Goal: Obtain resource: Obtain resource

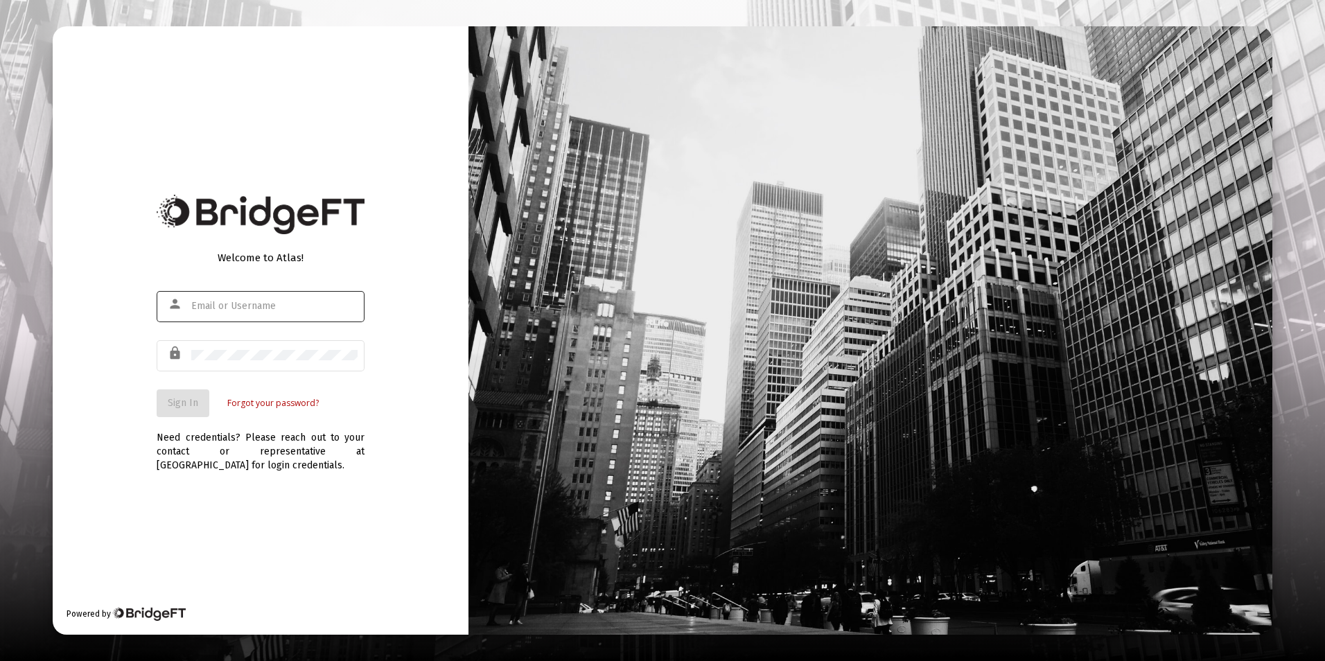
click at [211, 311] on input "text" at bounding box center [274, 306] width 166 height 11
type input "[EMAIL_ADDRESS][DOMAIN_NAME]"
click at [157, 389] on button "Sign In" at bounding box center [183, 403] width 53 height 28
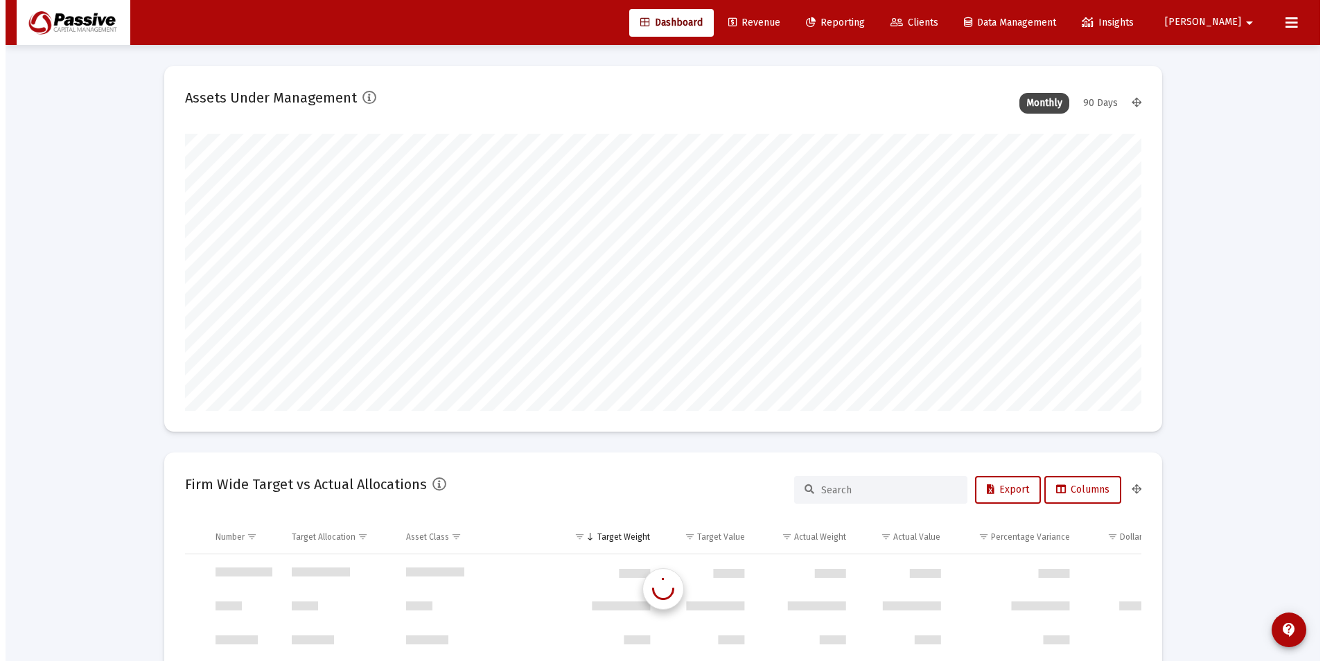
scroll to position [665, 0]
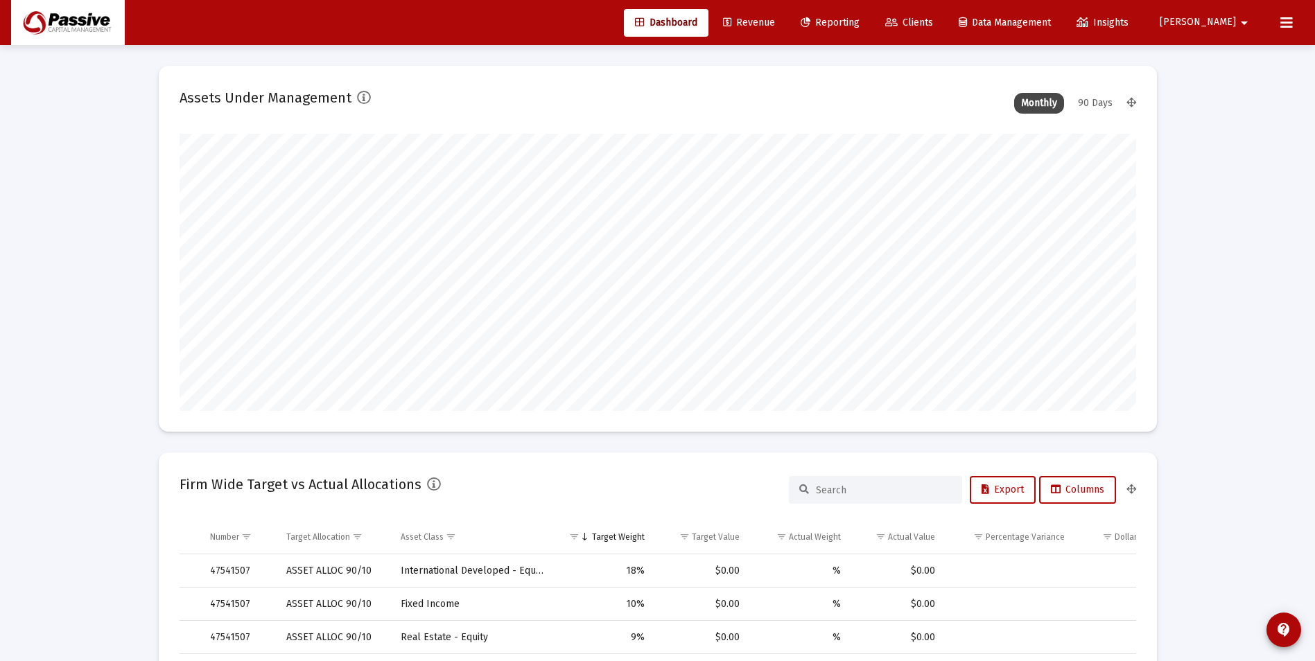
click at [944, 30] on link "Clients" at bounding box center [909, 23] width 70 height 28
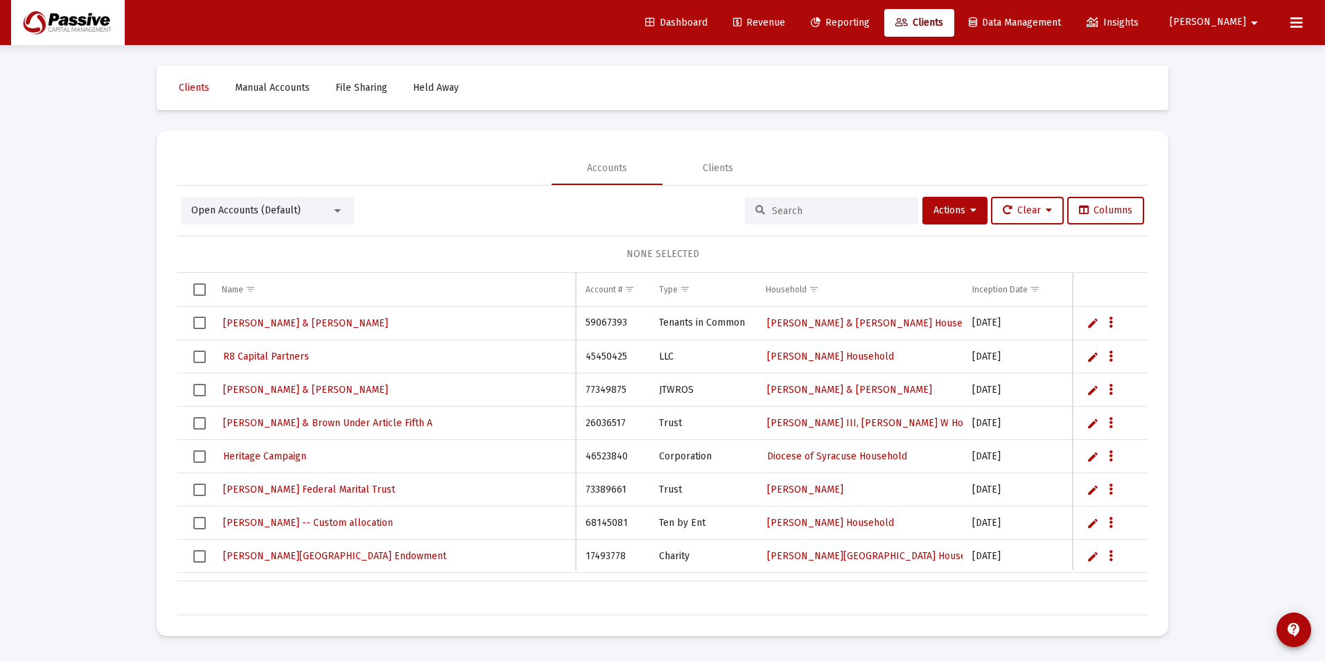
click at [870, 26] on span "Reporting" at bounding box center [840, 23] width 59 height 12
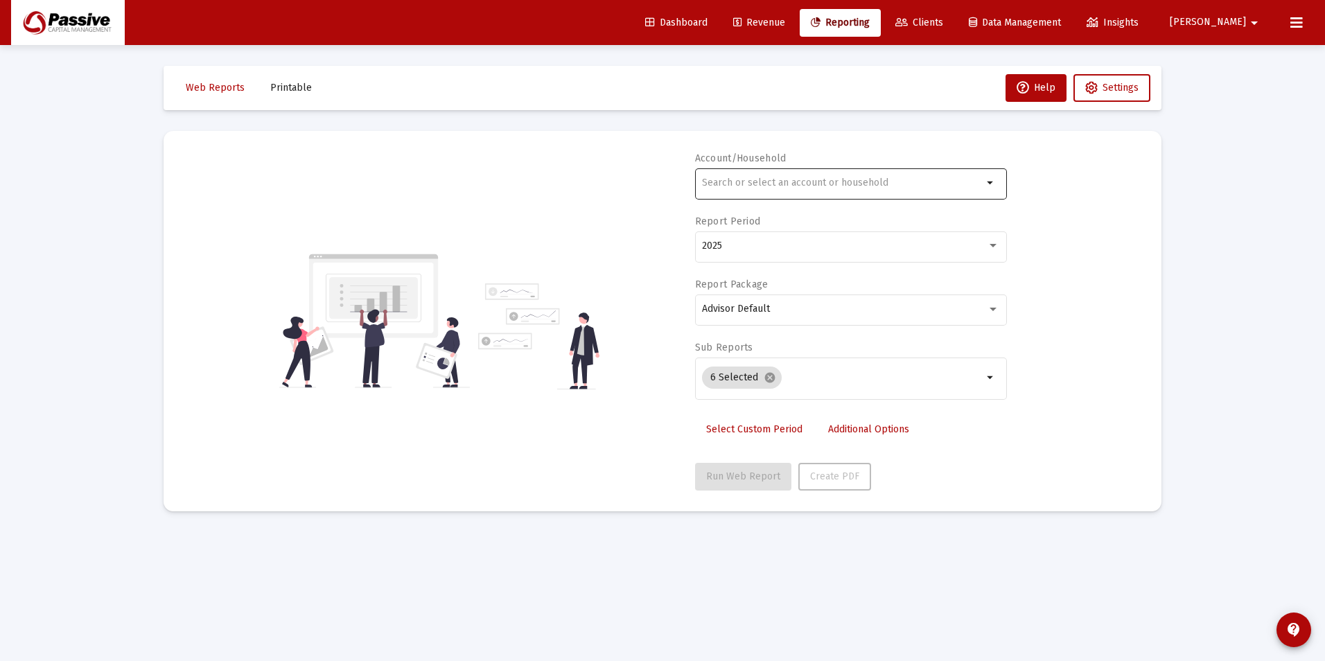
click at [782, 190] on div at bounding box center [842, 183] width 281 height 34
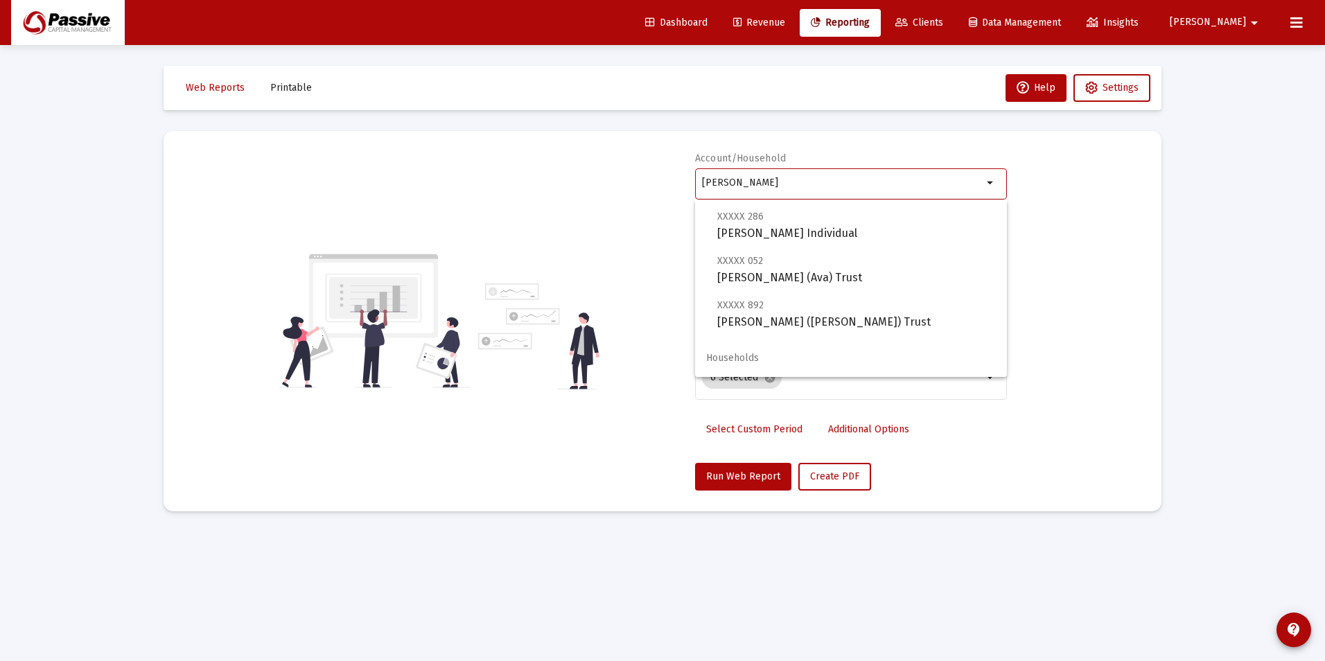
scroll to position [100, 0]
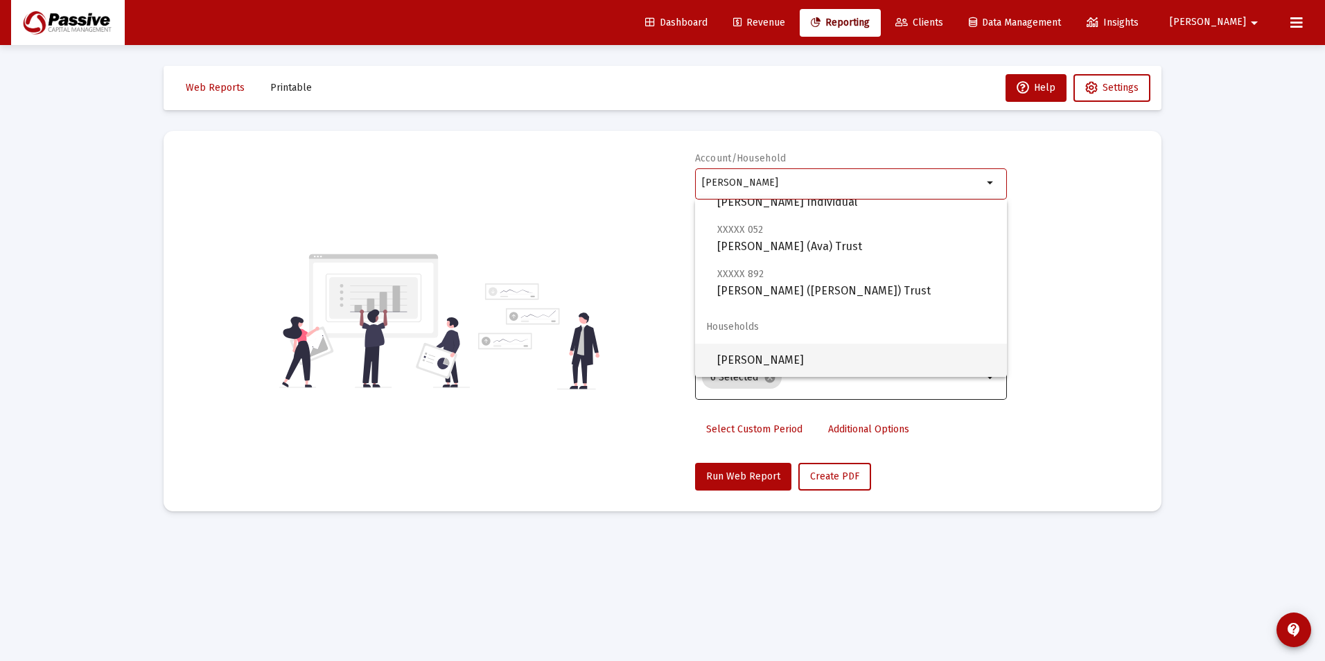
click at [854, 362] on span "[PERSON_NAME]" at bounding box center [856, 360] width 279 height 33
type input "[PERSON_NAME]"
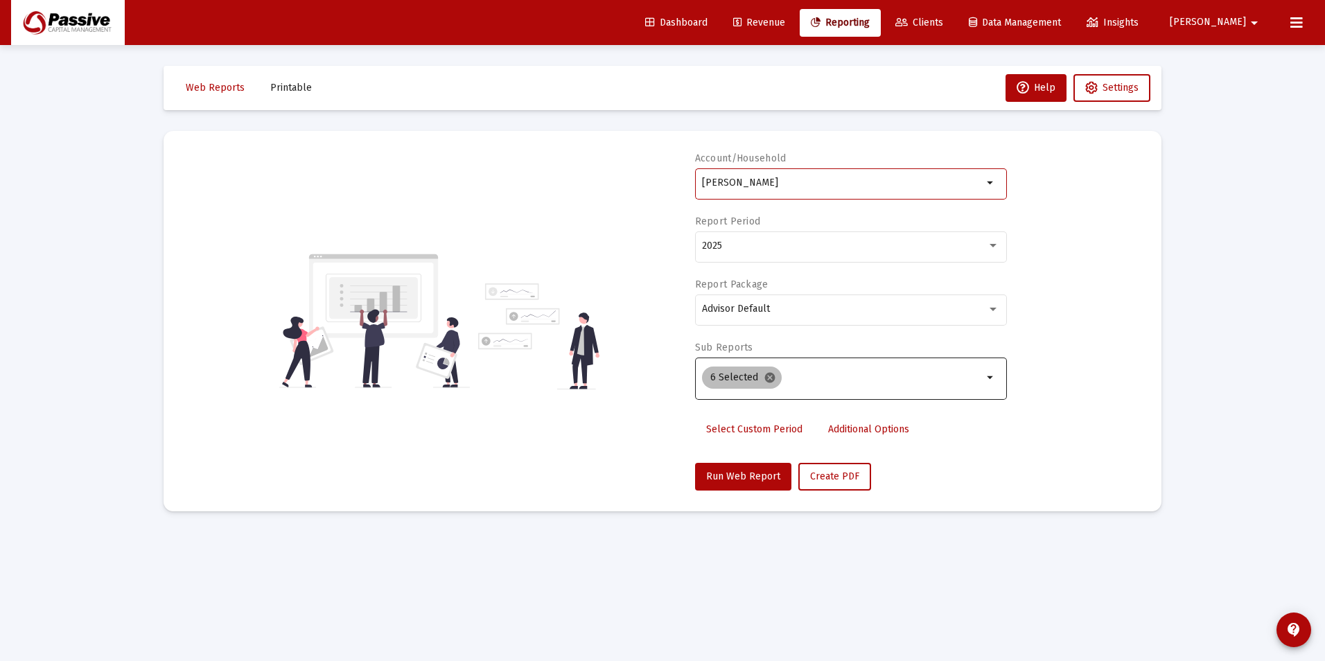
click at [768, 380] on mat-icon "cancel" at bounding box center [770, 377] width 12 height 12
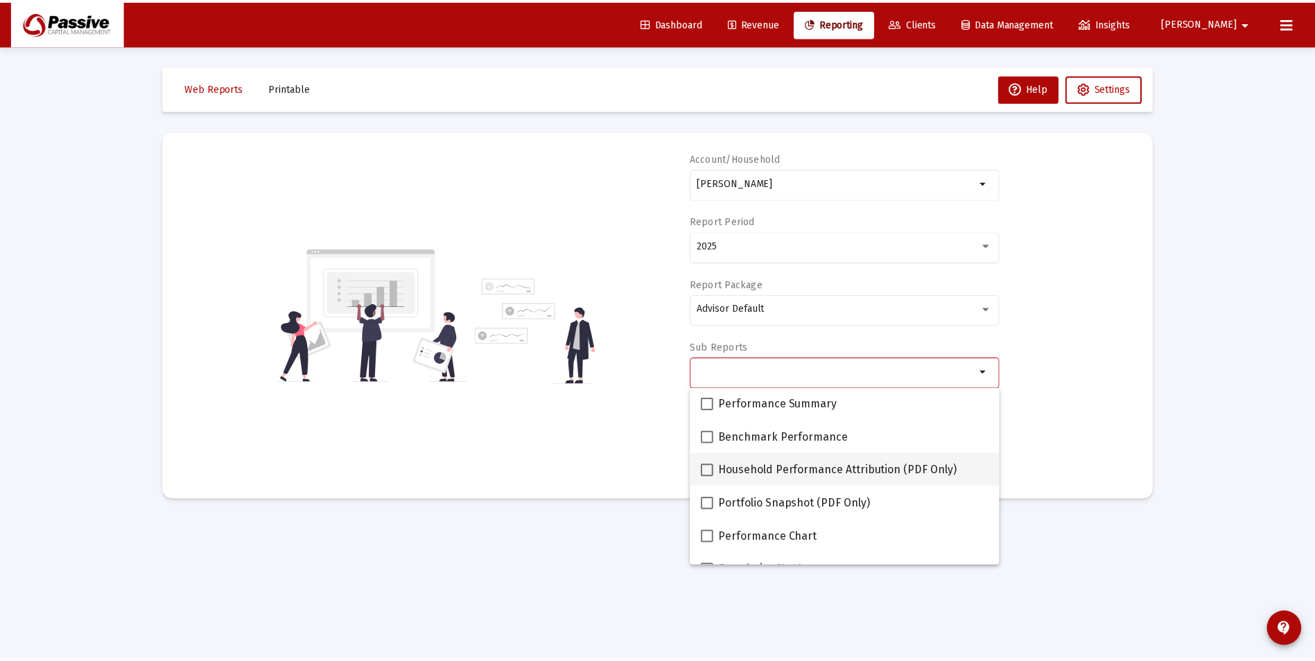
scroll to position [69, 0]
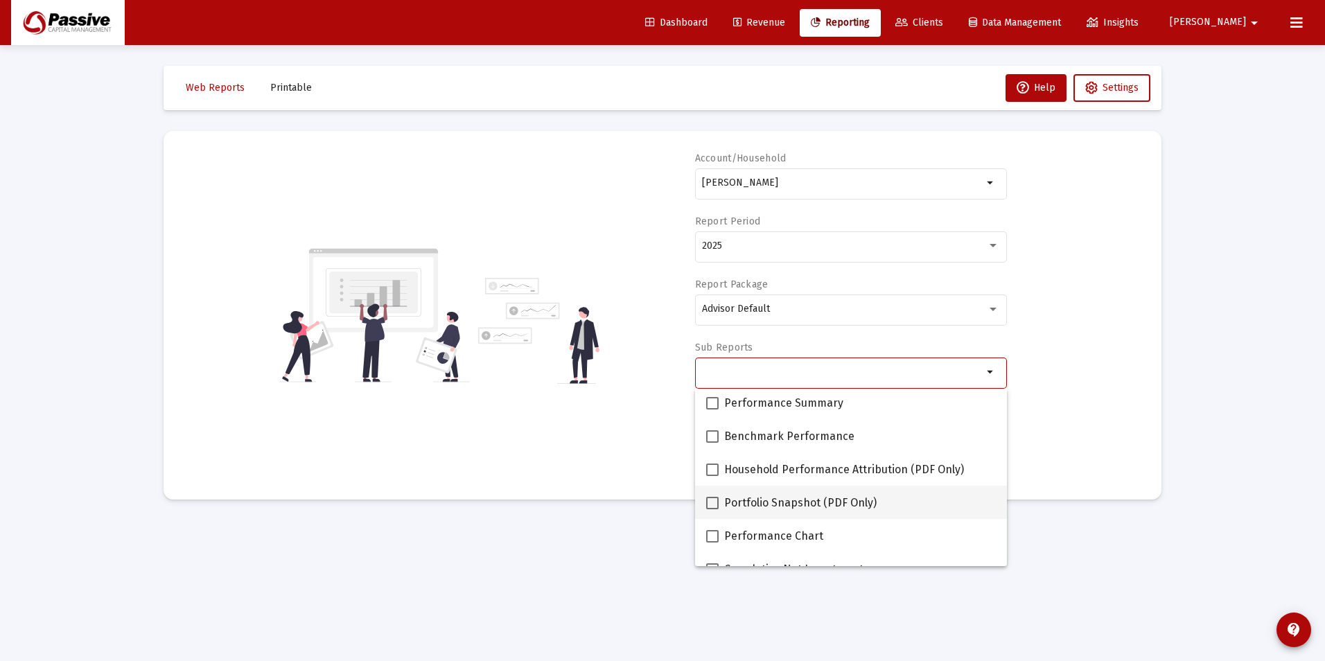
click at [714, 502] on span at bounding box center [712, 503] width 12 height 12
click at [712, 509] on input "Portfolio Snapshot (PDF Only)" at bounding box center [712, 509] width 1 height 1
checkbox input "true"
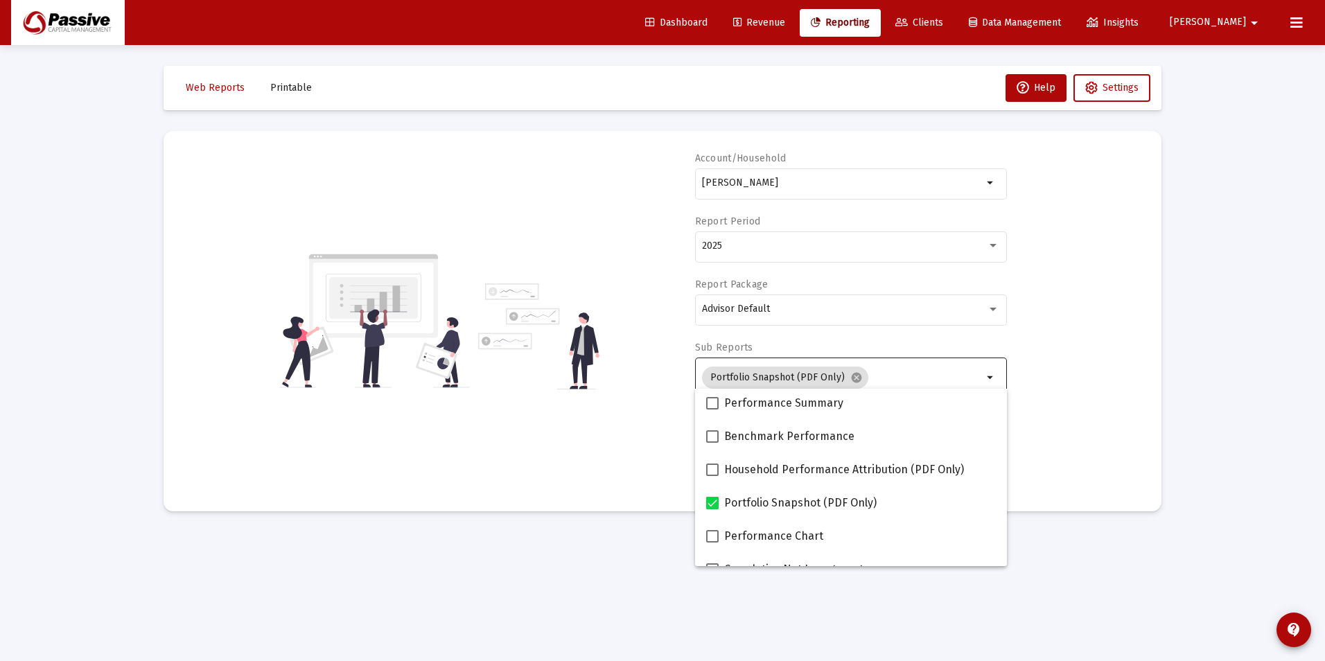
click at [1087, 417] on div "Account/Household [PERSON_NAME] arrow_drop_down Report Period 2025 Report Packa…" at bounding box center [662, 321] width 956 height 339
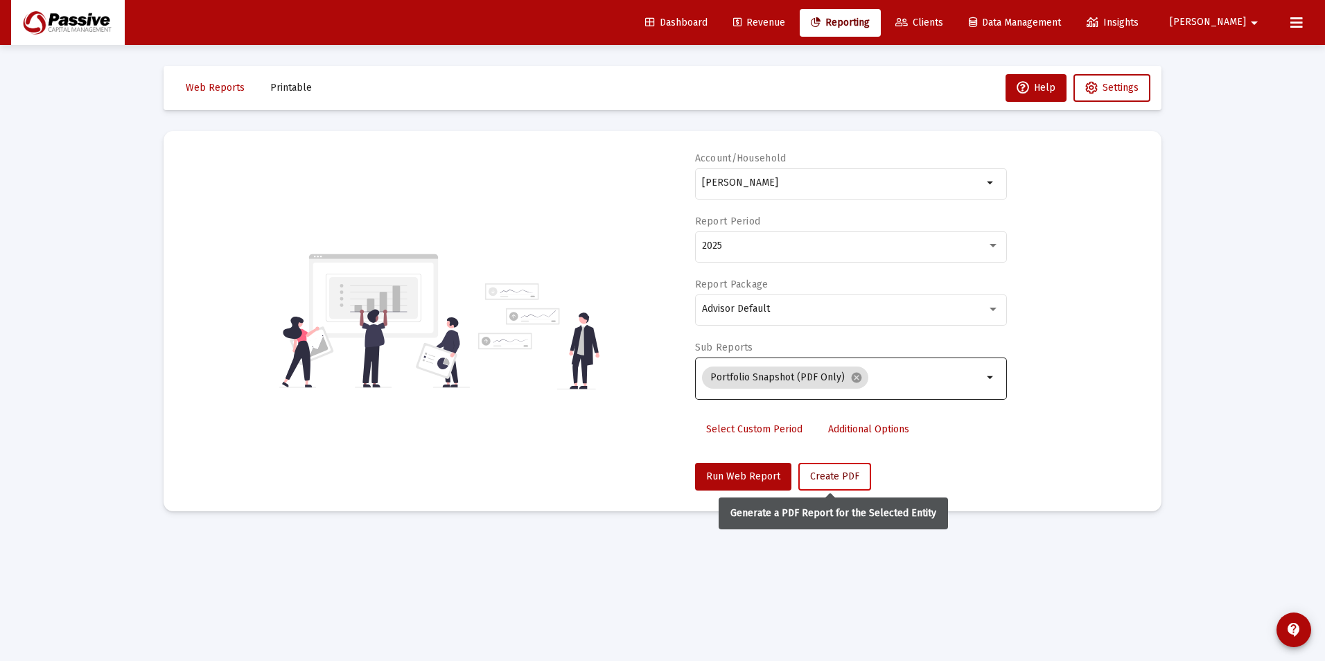
click at [841, 479] on span "Create PDF" at bounding box center [834, 477] width 49 height 12
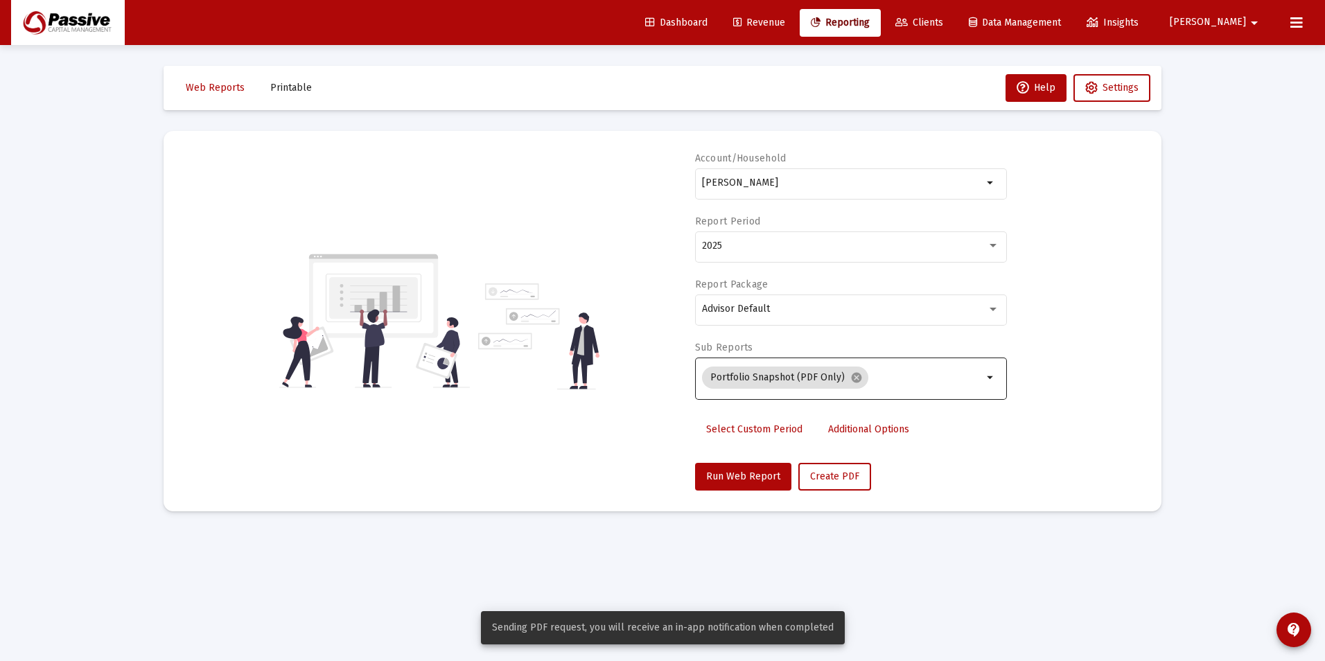
click at [292, 85] on span "Printable" at bounding box center [291, 88] width 42 height 12
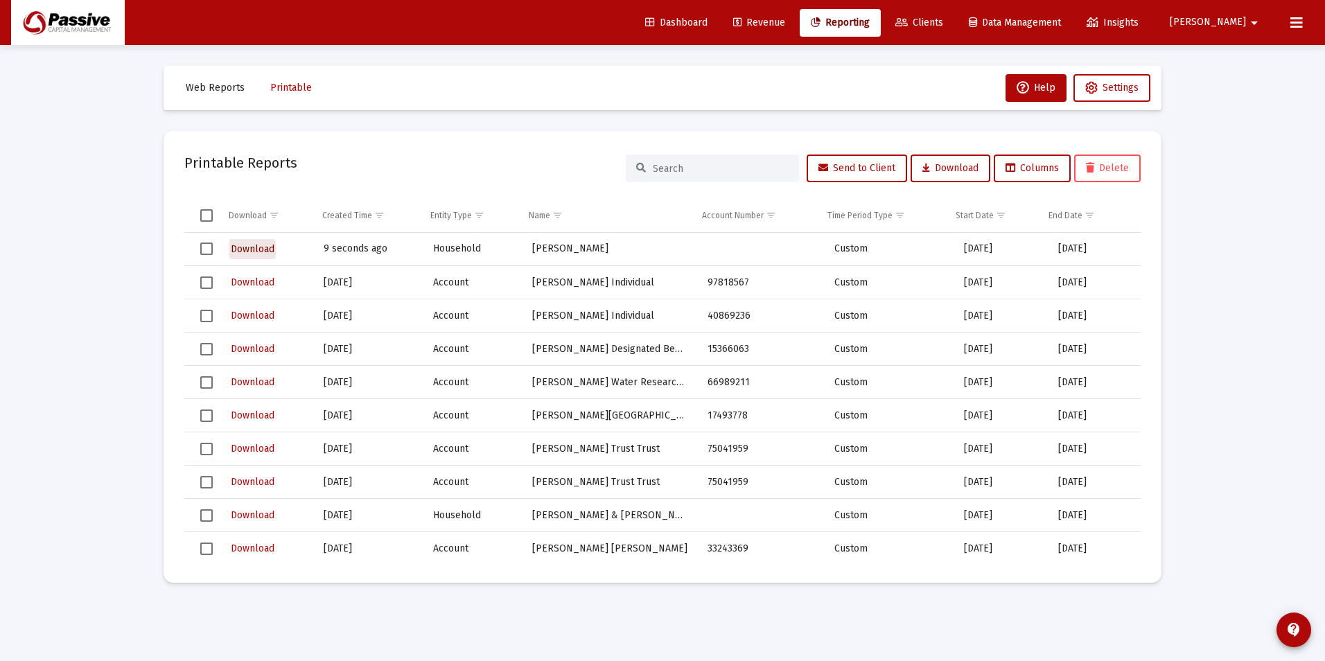
click at [265, 249] on span "Download" at bounding box center [253, 249] width 44 height 12
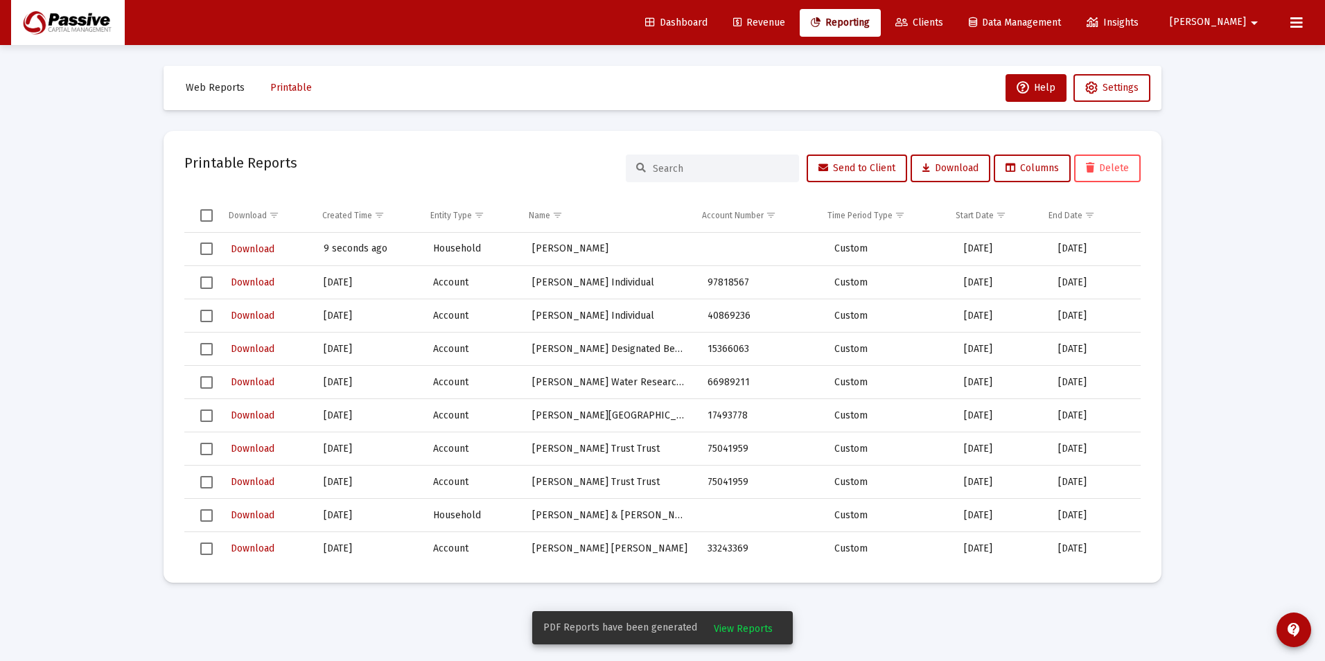
click at [754, 628] on span "View Reports" at bounding box center [743, 629] width 59 height 12
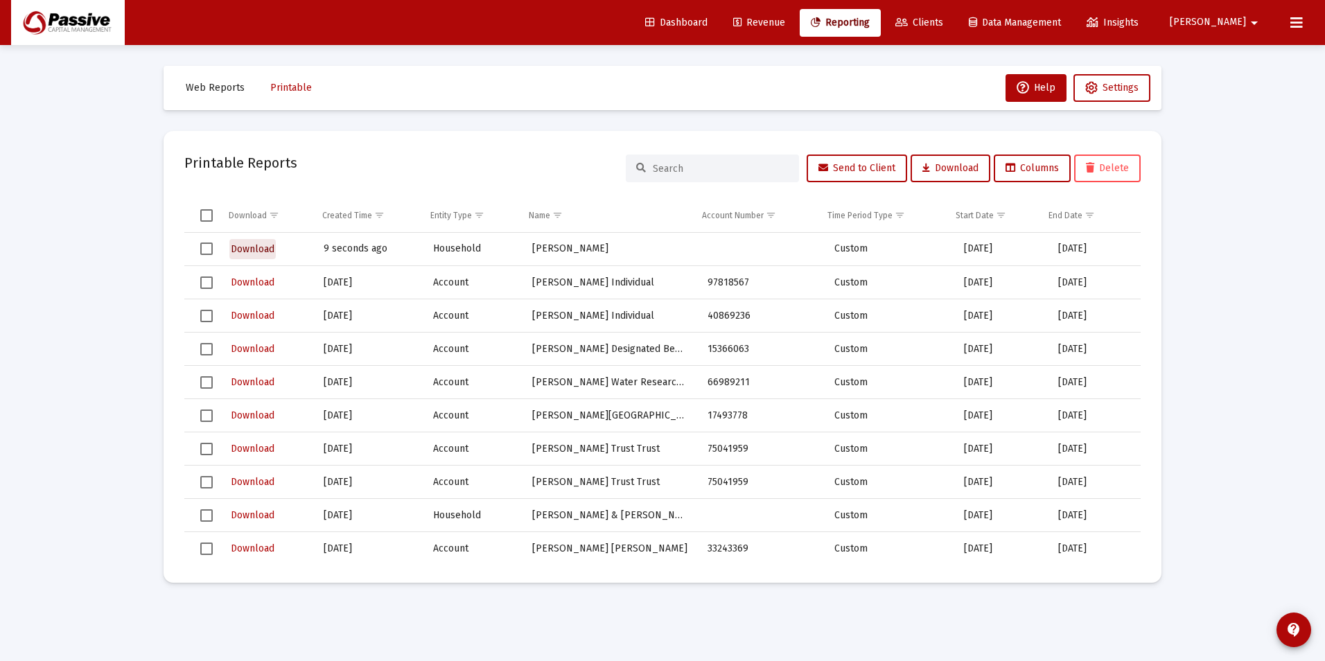
click at [262, 251] on span "Download" at bounding box center [253, 249] width 44 height 12
click at [943, 25] on span "Clients" at bounding box center [919, 23] width 48 height 12
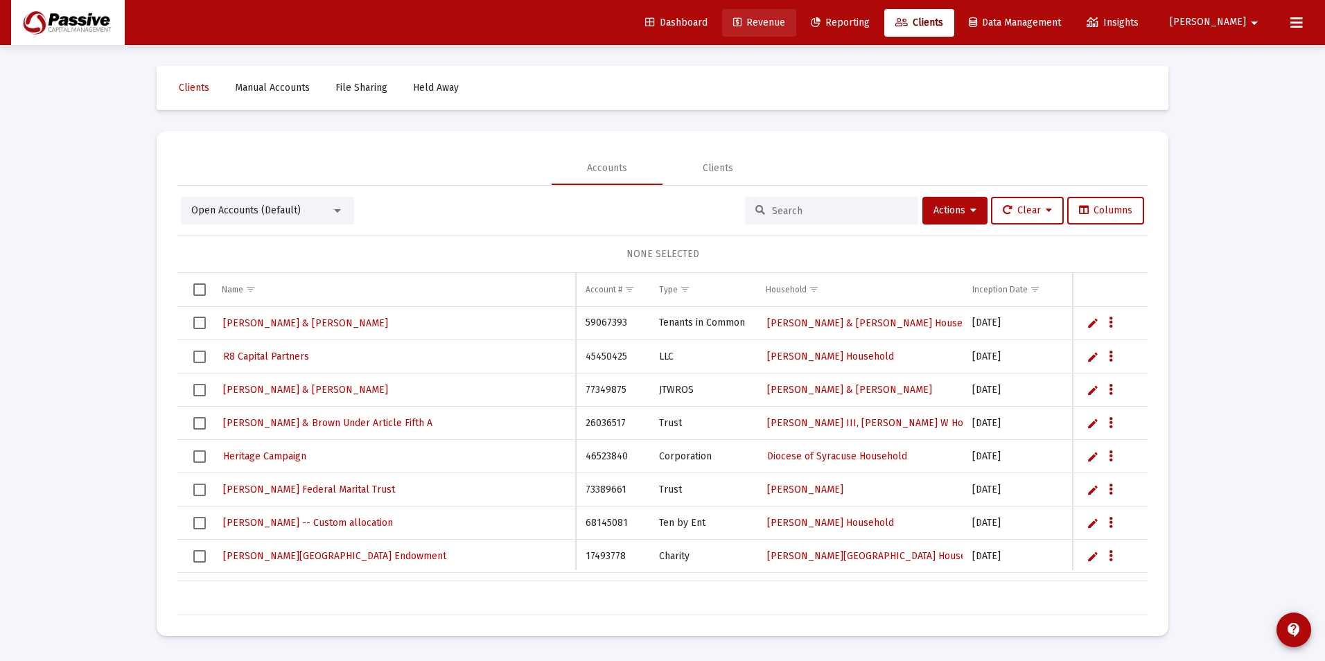
click at [785, 19] on span "Revenue" at bounding box center [759, 23] width 52 height 12
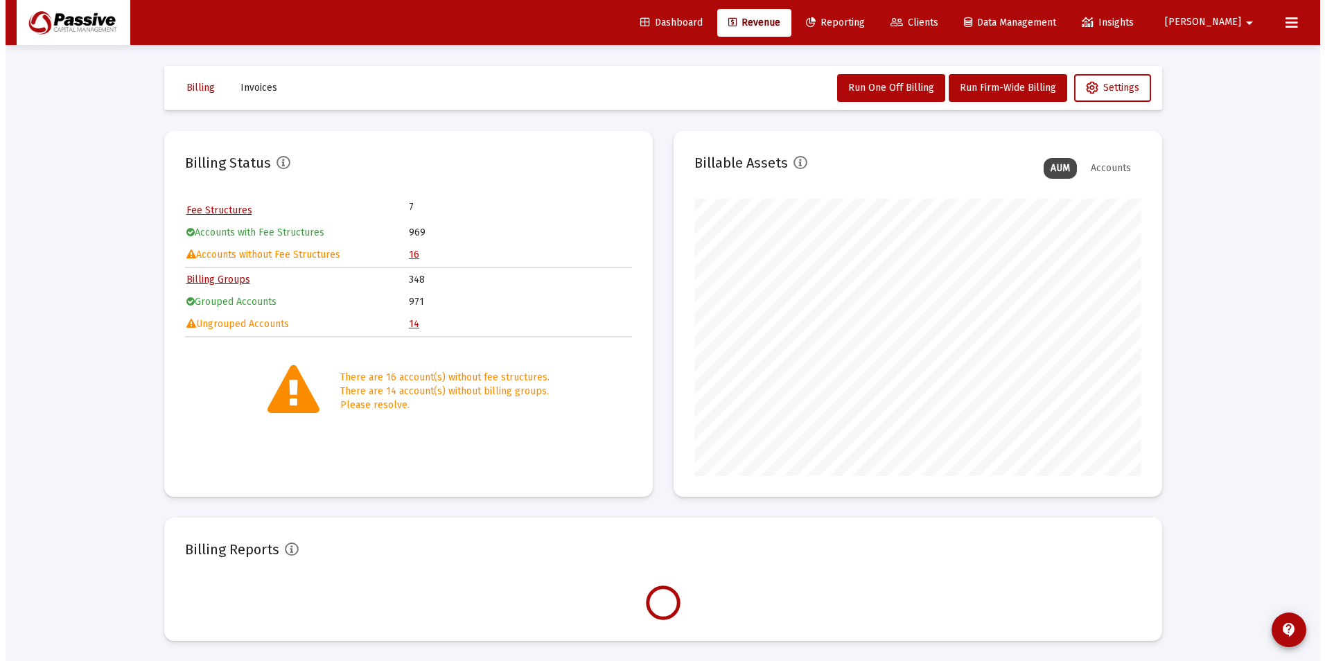
scroll to position [277, 447]
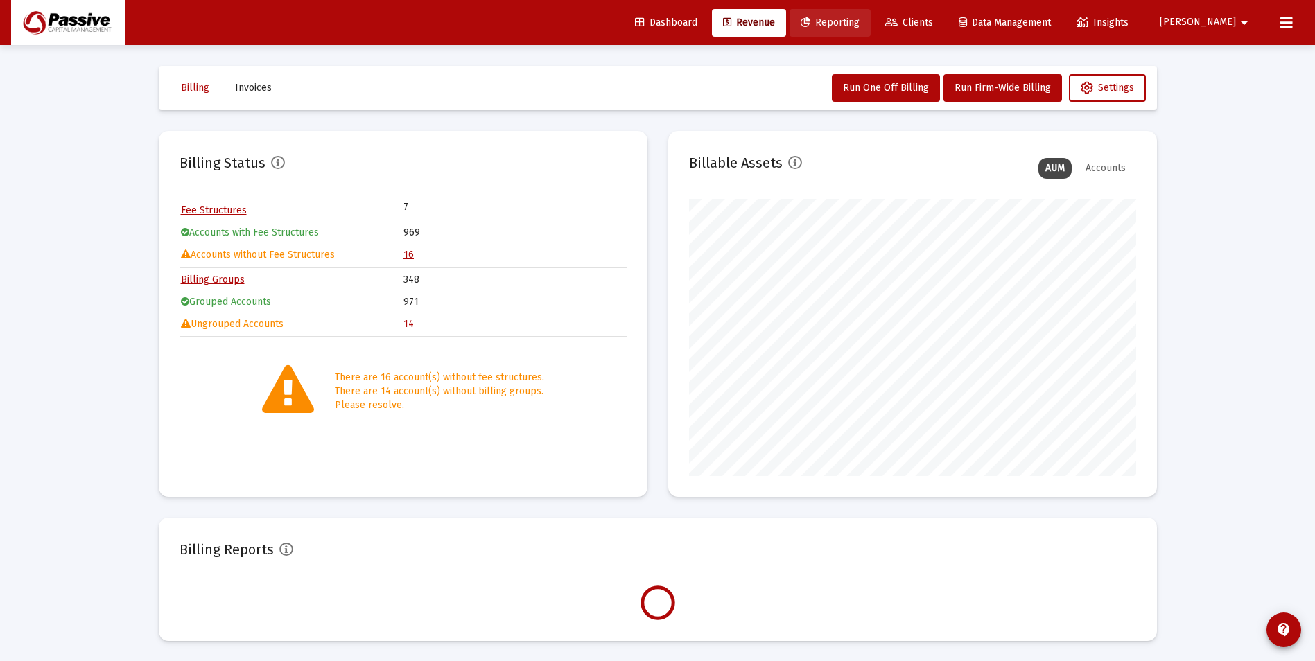
click at [859, 21] on span "Reporting" at bounding box center [829, 23] width 59 height 12
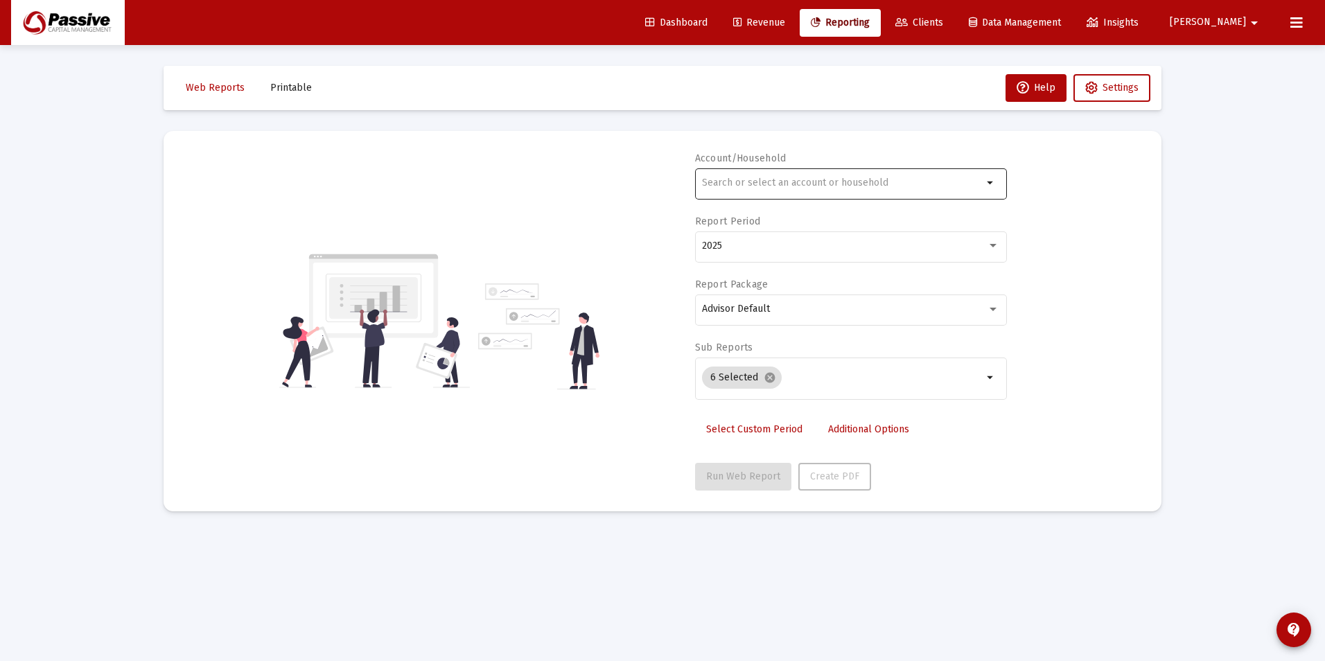
click at [789, 173] on div at bounding box center [842, 183] width 281 height 34
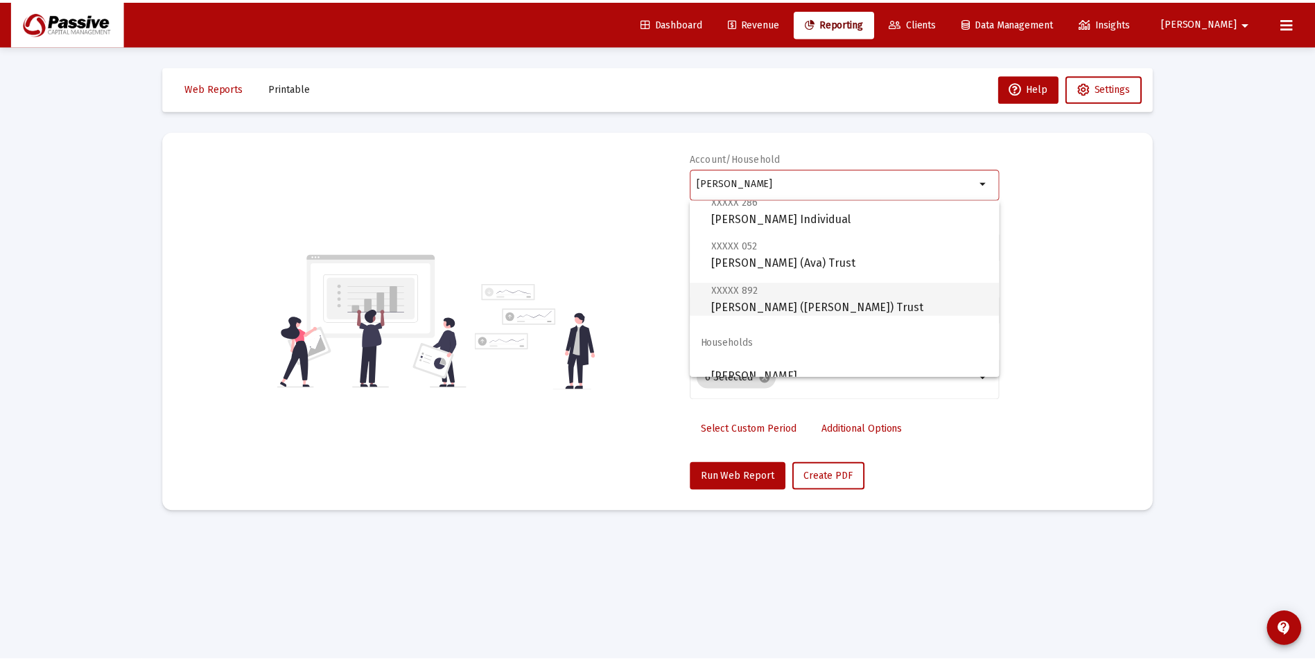
scroll to position [100, 0]
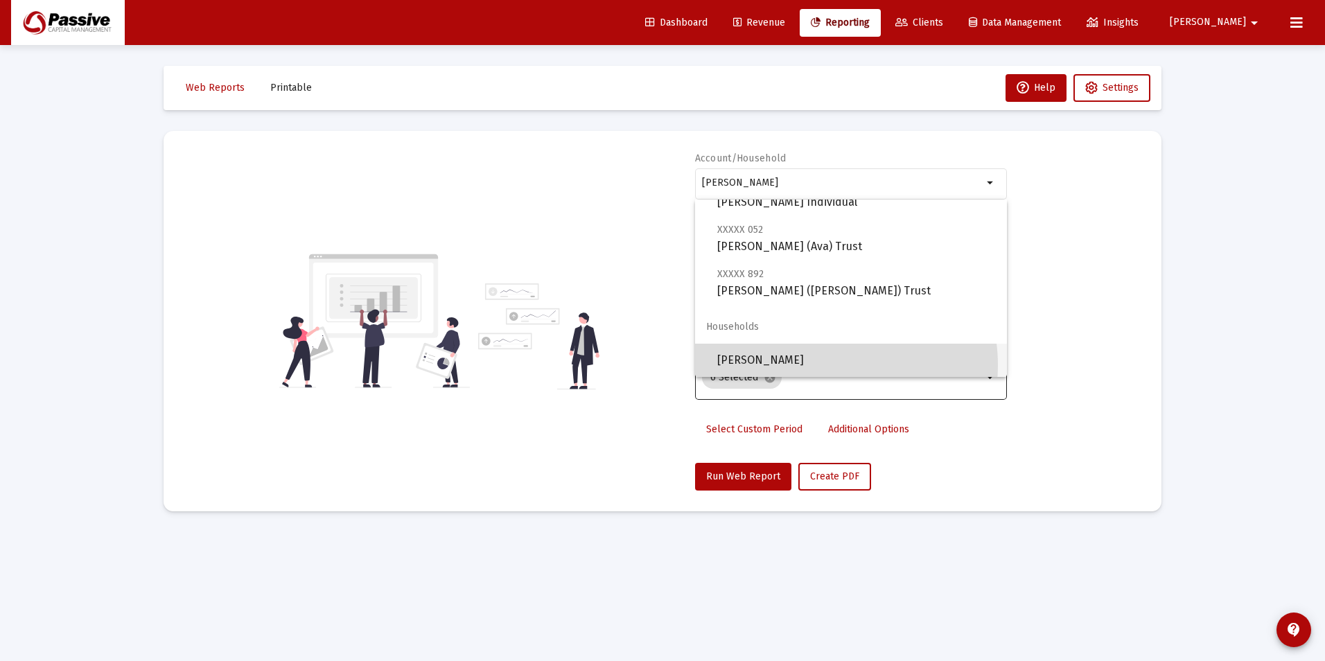
click at [814, 366] on span "[PERSON_NAME]" at bounding box center [856, 360] width 279 height 33
type input "[PERSON_NAME]"
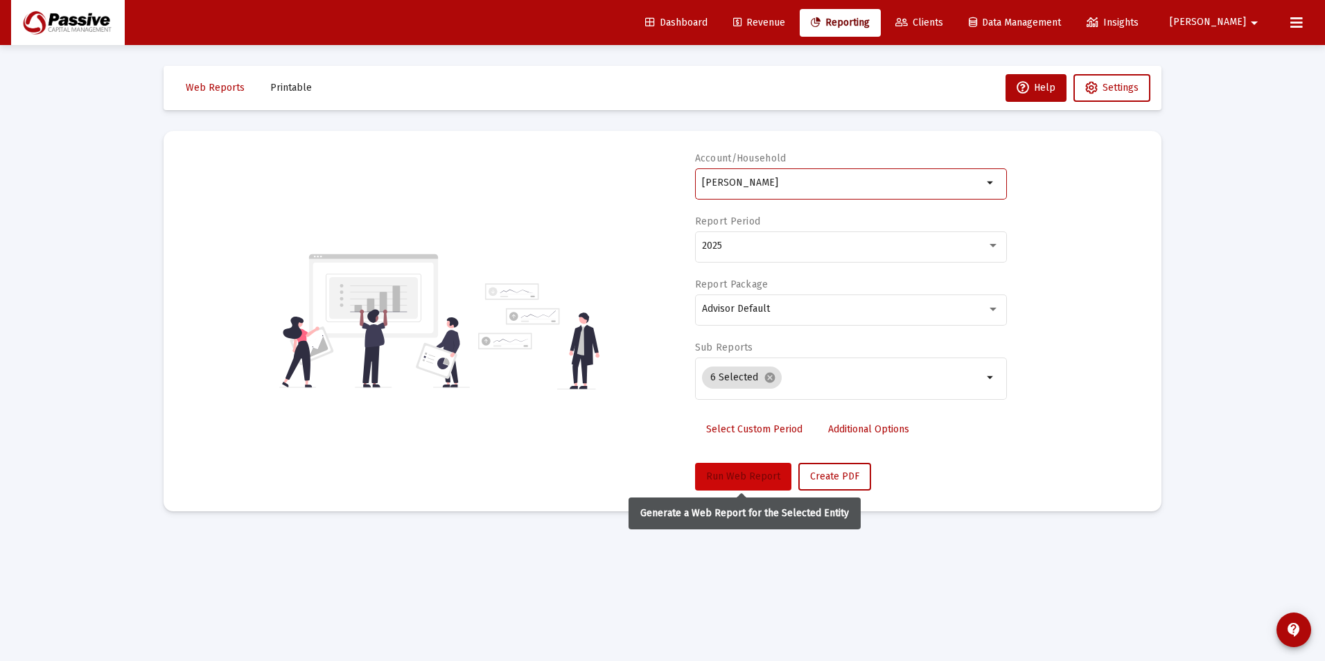
click at [755, 471] on span "Run Web Report" at bounding box center [743, 477] width 74 height 12
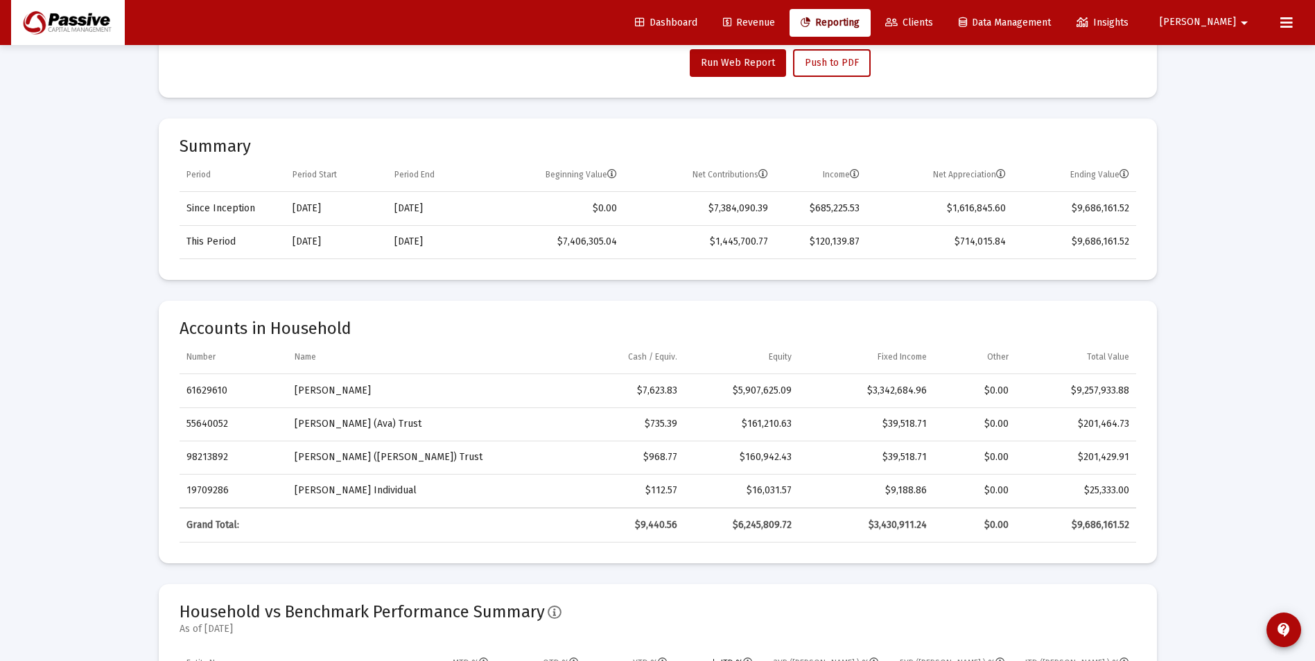
scroll to position [416, 0]
